Goal: Find specific page/section: Find specific page/section

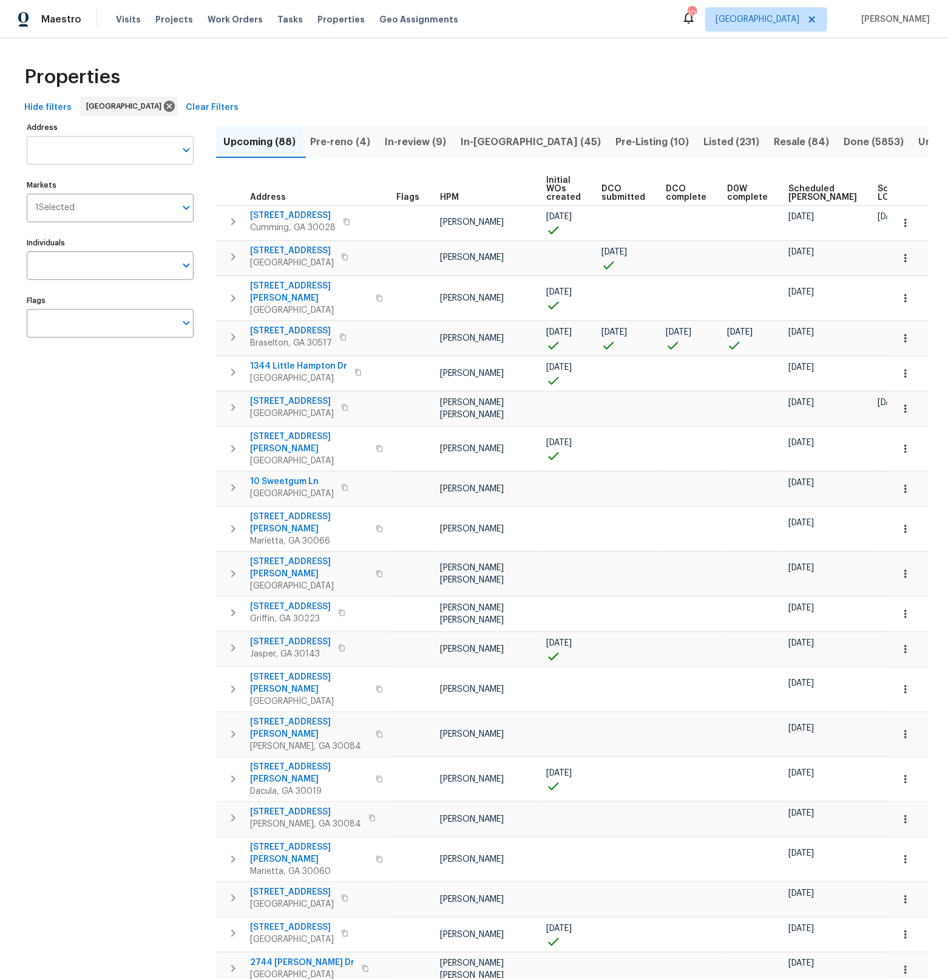
click at [65, 154] on input "Address" at bounding box center [101, 150] width 149 height 29
type input "2149 teal"
click at [43, 181] on li "2149 Teal Ct Lewisville TX 75077" at bounding box center [109, 182] width 167 height 20
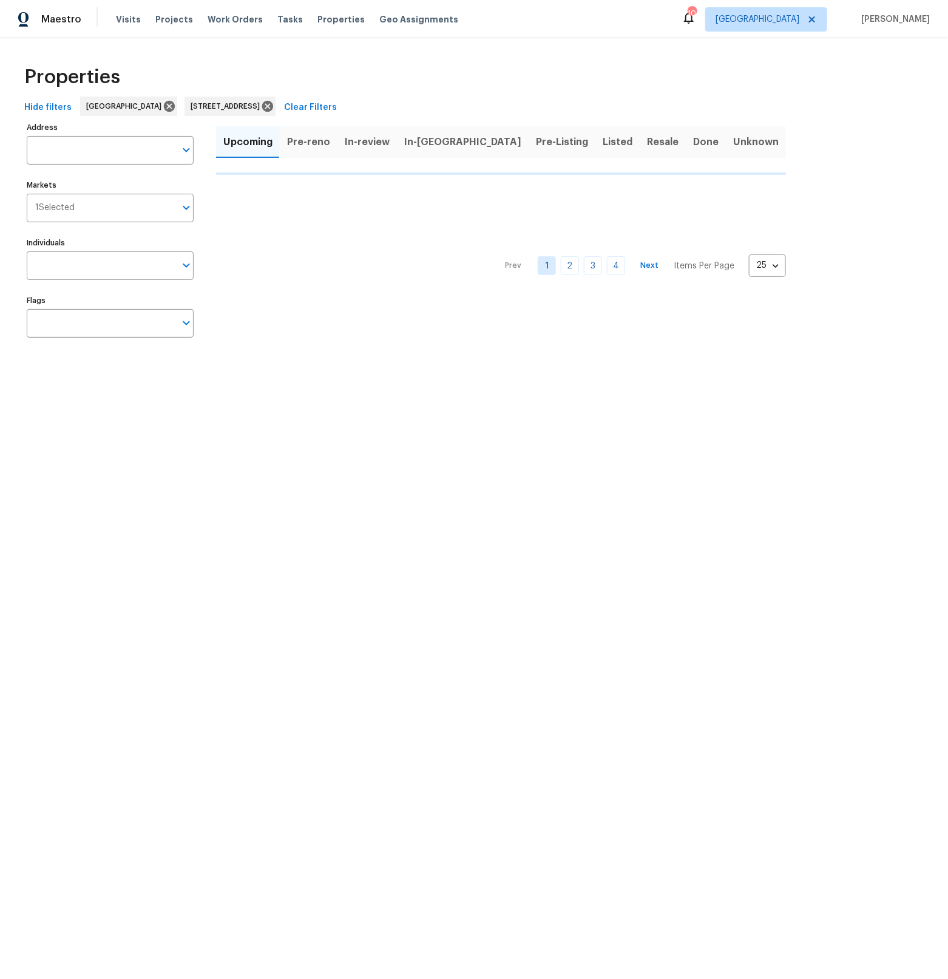
type input "2149 Teal Ct Lewisville TX 75077"
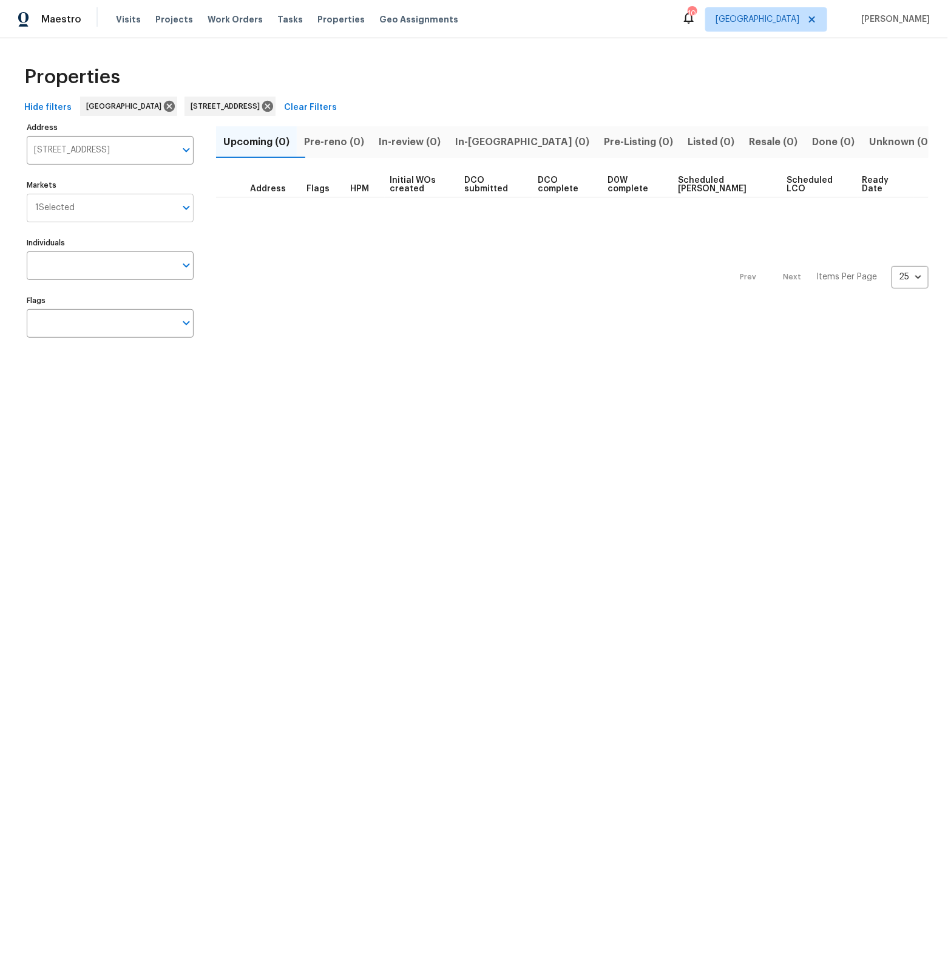
click at [185, 208] on icon "Open" at bounding box center [186, 208] width 7 height 4
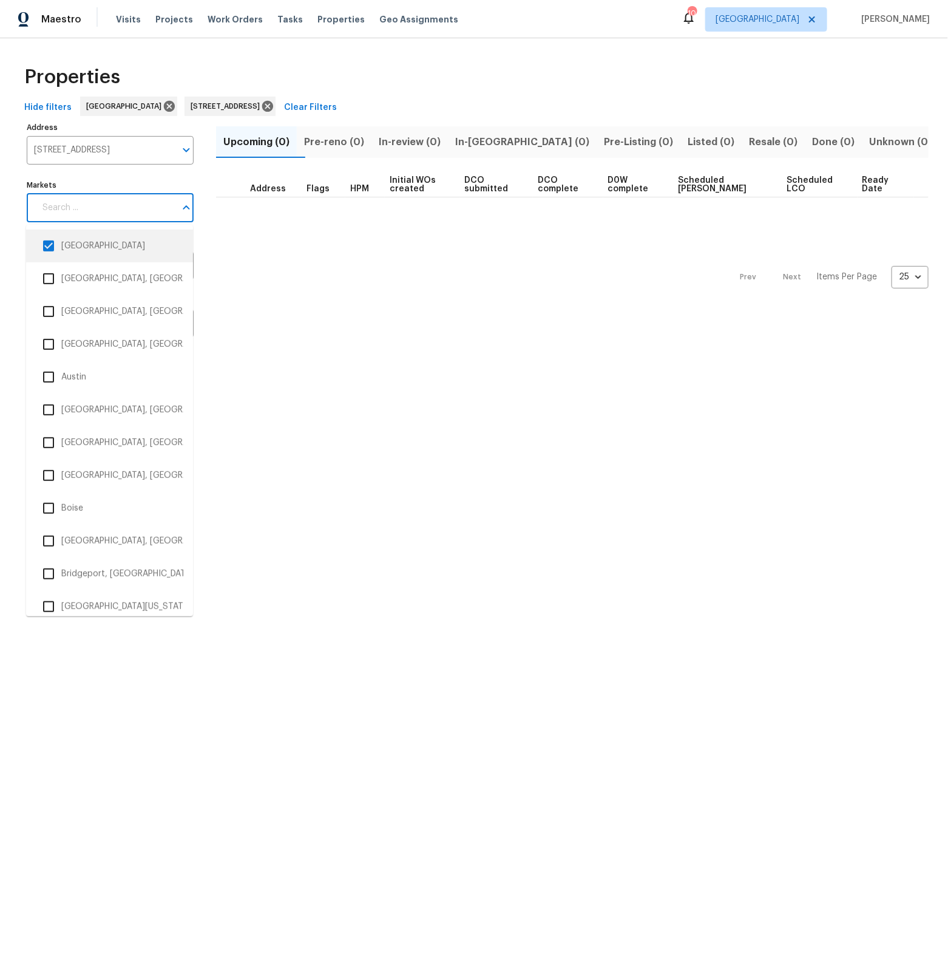
click at [47, 245] on input "checkbox" at bounding box center [49, 246] width 26 height 26
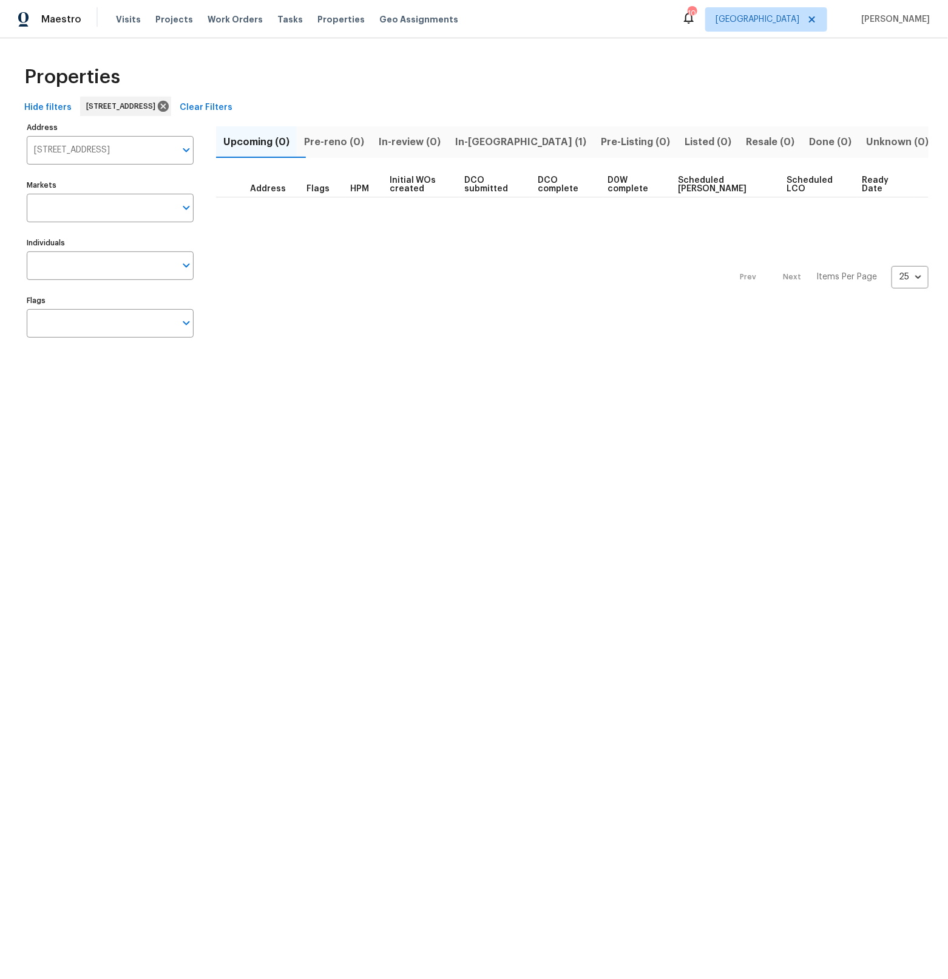
click at [507, 140] on span "In-reno (1)" at bounding box center [520, 142] width 131 height 17
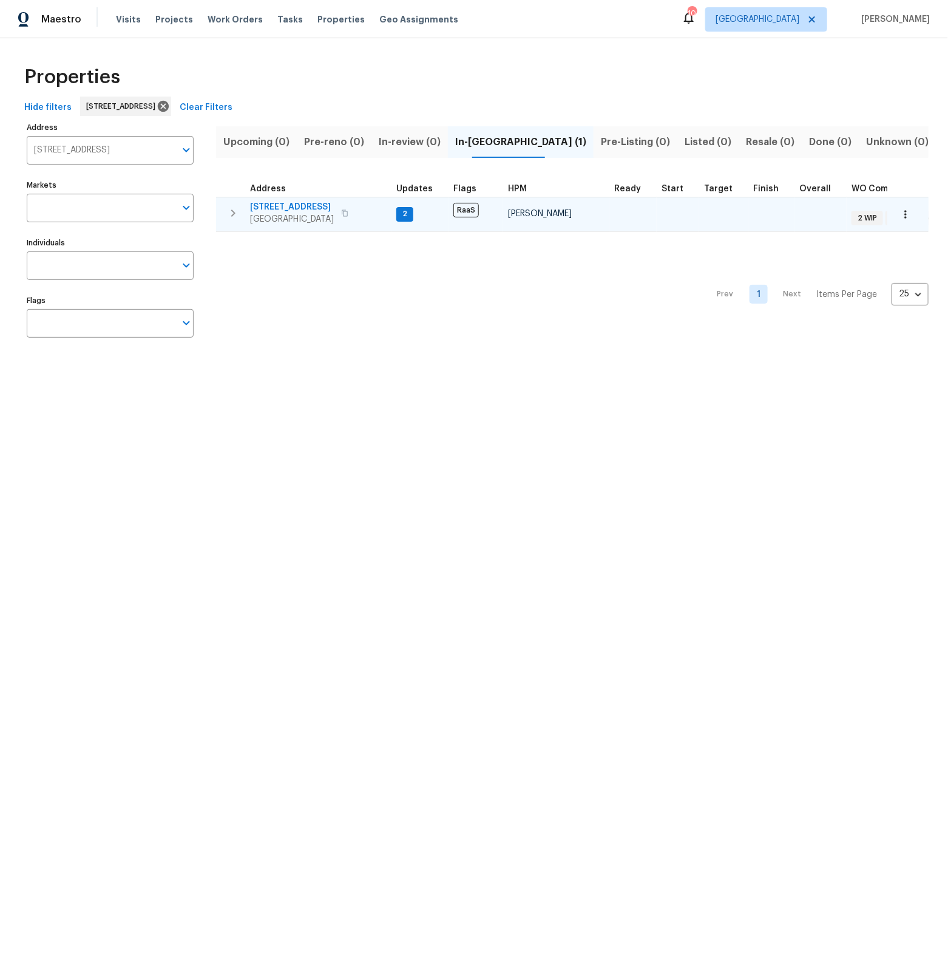
click at [272, 222] on span "Lewisville, TX 75077" at bounding box center [292, 219] width 84 height 12
